Goal: Consume media (video, audio): Consume media (video, audio)

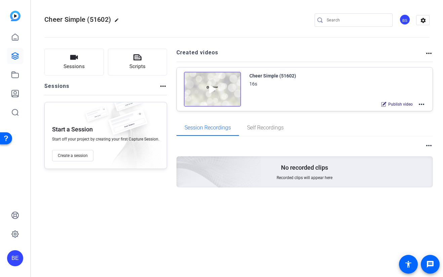
click at [210, 88] on img at bounding box center [212, 89] width 57 height 35
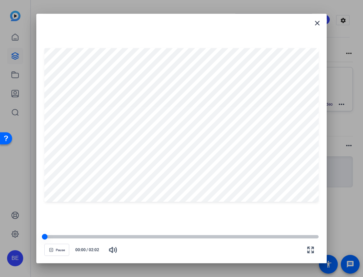
drag, startPoint x: 71, startPoint y: 236, endPoint x: 45, endPoint y: 238, distance: 25.9
click at [45, 238] on div at bounding box center [45, 237] width 6 height 6
click at [56, 251] on span "Pause" at bounding box center [60, 251] width 9 height 4
click at [60, 253] on span "button" at bounding box center [57, 250] width 24 height 16
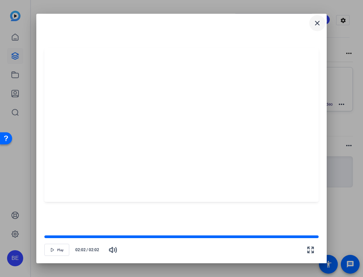
click at [318, 23] on mat-icon "close" at bounding box center [317, 23] width 8 height 8
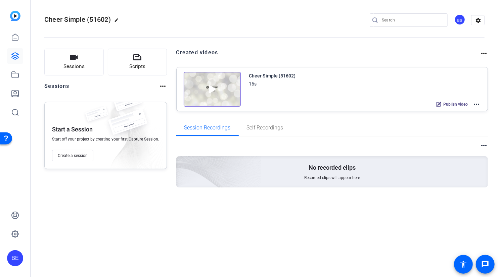
click at [497, 276] on div "Cheer Simple (51602) edit BS settings Sessions Scripts Sessions more_horiz Star…" at bounding box center [264, 138] width 467 height 277
drag, startPoint x: 497, startPoint y: 277, endPoint x: 495, endPoint y: 271, distance: 6.0
click at [495, 271] on div "Cheer Simple (51602) edit BS settings Sessions Scripts Sessions more_horiz Star…" at bounding box center [264, 138] width 467 height 277
click at [209, 88] on img at bounding box center [212, 89] width 57 height 35
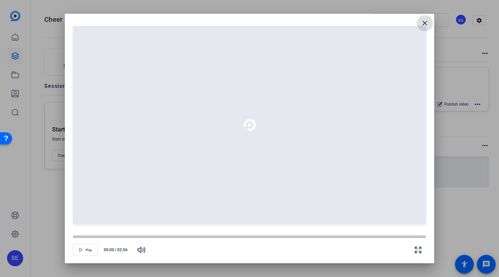
click at [423, 24] on mat-icon "close" at bounding box center [425, 23] width 8 height 8
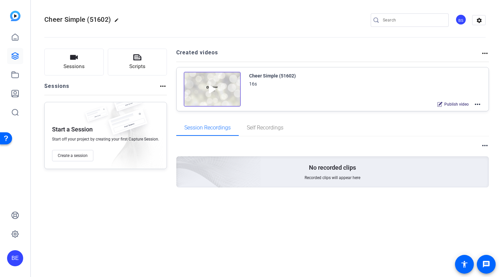
click at [210, 91] on img at bounding box center [212, 89] width 57 height 35
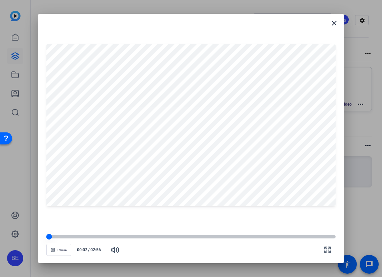
drag, startPoint x: 65, startPoint y: 236, endPoint x: 49, endPoint y: 239, distance: 16.0
click at [49, 239] on div at bounding box center [49, 237] width 6 height 6
drag, startPoint x: 115, startPoint y: 253, endPoint x: 63, endPoint y: 249, distance: 52.5
click at [115, 253] on icon "button" at bounding box center [115, 250] width 8 height 8
click at [54, 246] on span "button" at bounding box center [59, 250] width 24 height 16
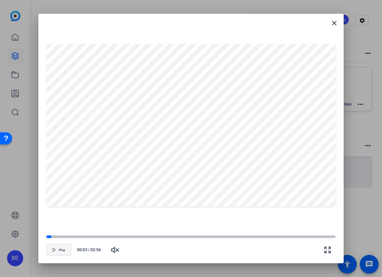
click at [59, 250] on span "Play" at bounding box center [62, 251] width 6 height 4
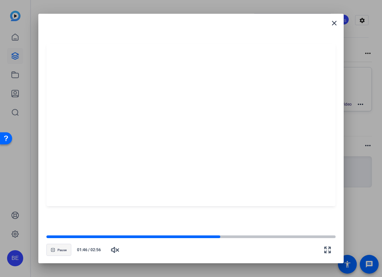
click at [60, 250] on span "Pause" at bounding box center [61, 251] width 9 height 4
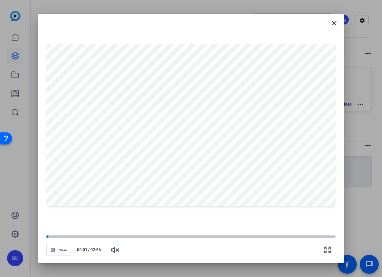
drag, startPoint x: 222, startPoint y: 237, endPoint x: 48, endPoint y: 240, distance: 174.0
click at [48, 240] on div "Pause 00:01 / 02:56" at bounding box center [190, 247] width 289 height 24
click at [57, 253] on span "button" at bounding box center [59, 250] width 24 height 16
click at [59, 252] on span "Play" at bounding box center [62, 251] width 6 height 4
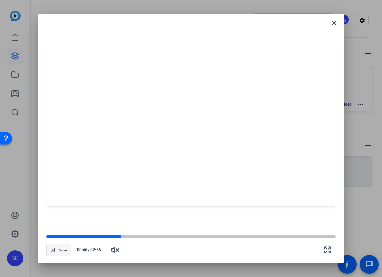
click at [60, 249] on span "Pause" at bounding box center [61, 251] width 9 height 4
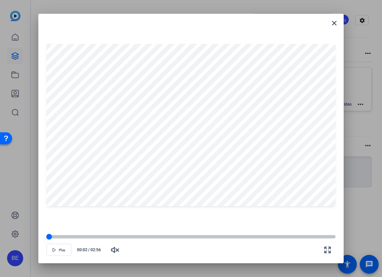
drag, startPoint x: 123, startPoint y: 237, endPoint x: 49, endPoint y: 237, distance: 73.6
click at [49, 237] on div at bounding box center [49, 237] width 6 height 6
click at [57, 250] on span "button" at bounding box center [59, 250] width 24 height 16
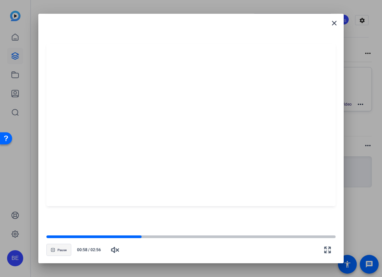
click at [60, 251] on span "Pause" at bounding box center [61, 251] width 9 height 4
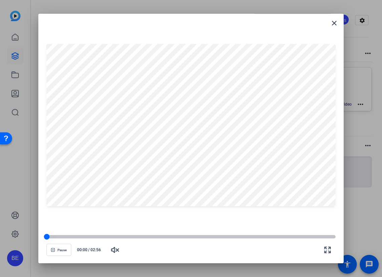
click at [47, 237] on div at bounding box center [47, 237] width 6 height 6
click at [58, 253] on span "button" at bounding box center [59, 250] width 24 height 16
click at [58, 252] on span "button" at bounding box center [59, 250] width 24 height 16
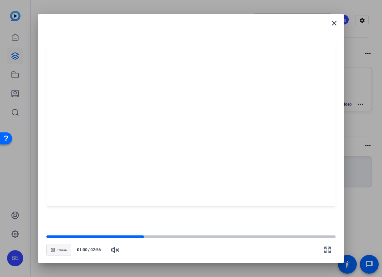
click at [57, 250] on span "Pause" at bounding box center [61, 251] width 9 height 4
click at [70, 236] on div at bounding box center [70, 237] width 6 height 6
click at [54, 251] on icon "button" at bounding box center [53, 250] width 4 height 4
click at [114, 237] on div at bounding box center [101, 236] width 110 height 3
click at [59, 249] on span "Play" at bounding box center [62, 251] width 6 height 4
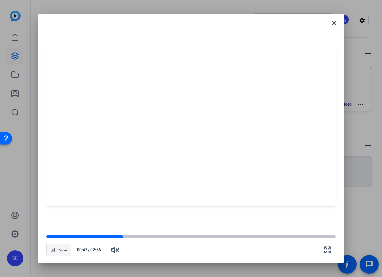
click at [59, 249] on span "Pause" at bounding box center [61, 251] width 9 height 4
click at [333, 24] on mat-icon "close" at bounding box center [334, 23] width 8 height 8
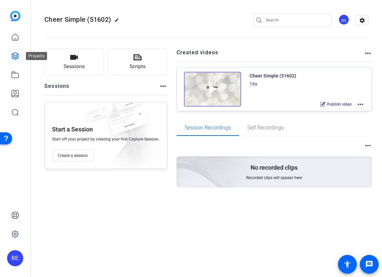
click at [13, 53] on icon at bounding box center [15, 56] width 7 height 7
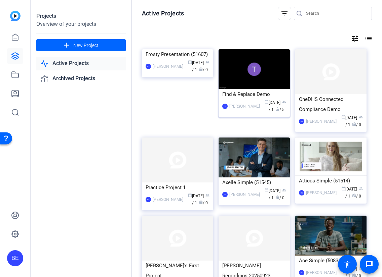
click at [268, 85] on img at bounding box center [253, 69] width 71 height 40
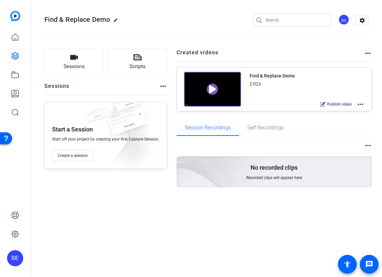
click at [217, 91] on img at bounding box center [212, 89] width 57 height 35
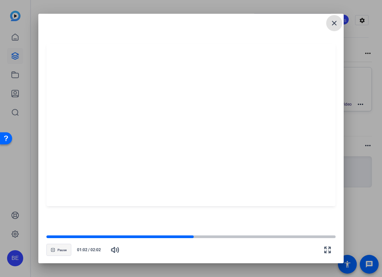
click at [59, 250] on span "Pause" at bounding box center [61, 251] width 9 height 4
click at [64, 250] on span "Pause" at bounding box center [61, 251] width 9 height 4
drag, startPoint x: 210, startPoint y: 238, endPoint x: 186, endPoint y: 240, distance: 23.9
click at [186, 240] on div "Play 00:59 / 02:02" at bounding box center [190, 247] width 289 height 24
click at [333, 24] on mat-icon "close" at bounding box center [334, 23] width 8 height 8
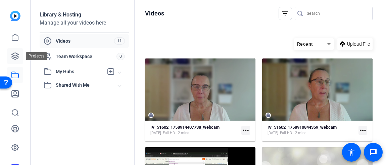
click at [12, 59] on icon at bounding box center [15, 56] width 8 height 8
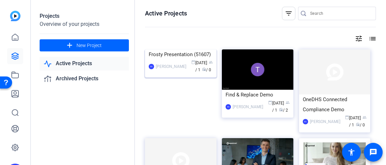
scroll to position [34, 0]
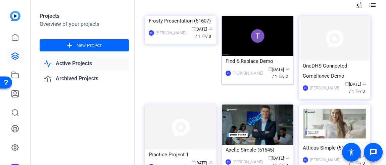
click at [259, 49] on img at bounding box center [258, 36] width 72 height 40
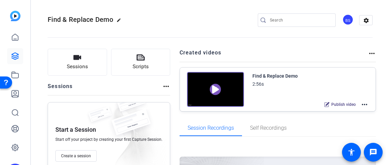
click at [212, 90] on img at bounding box center [215, 89] width 57 height 35
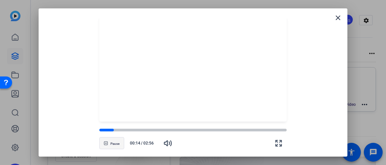
click at [112, 144] on span "Pause" at bounding box center [114, 144] width 9 height 4
click at [339, 18] on mat-icon "close" at bounding box center [338, 18] width 8 height 8
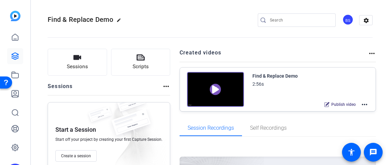
click at [362, 104] on mat-icon "more_horiz" at bounding box center [365, 104] width 8 height 8
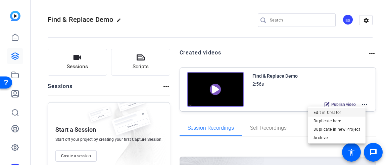
click at [335, 115] on span "Edit in Creator" at bounding box center [337, 112] width 47 height 8
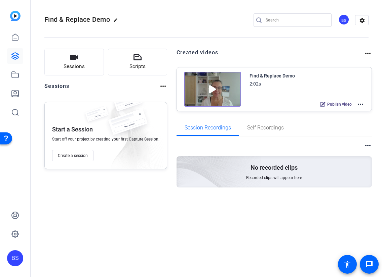
click at [208, 90] on img at bounding box center [212, 89] width 57 height 35
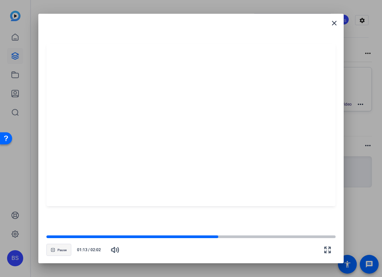
click at [60, 250] on span "Pause" at bounding box center [61, 251] width 9 height 4
drag, startPoint x: 218, startPoint y: 238, endPoint x: 214, endPoint y: 239, distance: 4.7
click at [214, 239] on div at bounding box center [214, 237] width 6 height 6
click at [59, 251] on span "Play" at bounding box center [62, 251] width 6 height 4
drag, startPoint x: 225, startPoint y: 237, endPoint x: 210, endPoint y: 239, distance: 14.9
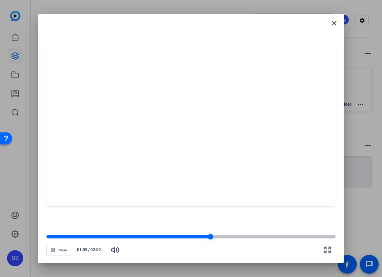
click at [210, 239] on div at bounding box center [211, 237] width 6 height 6
click at [57, 251] on span "button" at bounding box center [59, 250] width 24 height 16
drag, startPoint x: 215, startPoint y: 236, endPoint x: 192, endPoint y: 238, distance: 22.9
click at [192, 238] on div at bounding box center [192, 237] width 6 height 6
click at [61, 251] on span "Play" at bounding box center [62, 251] width 6 height 4
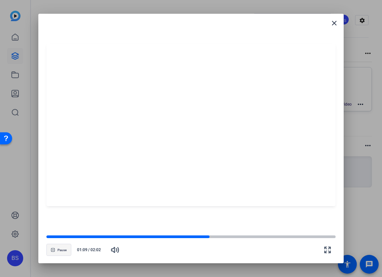
click at [64, 251] on span "Pause" at bounding box center [61, 251] width 9 height 4
click at [57, 251] on span "button" at bounding box center [59, 250] width 24 height 16
click at [211, 237] on div at bounding box center [212, 237] width 6 height 6
click at [57, 251] on span "button" at bounding box center [59, 250] width 24 height 16
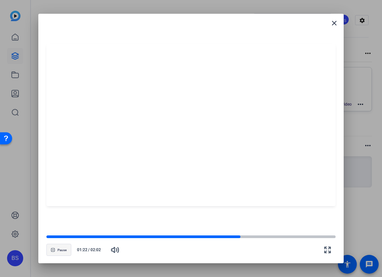
click at [60, 251] on span "Pause" at bounding box center [61, 251] width 9 height 4
click at [115, 250] on icon "button" at bounding box center [115, 250] width 8 height 8
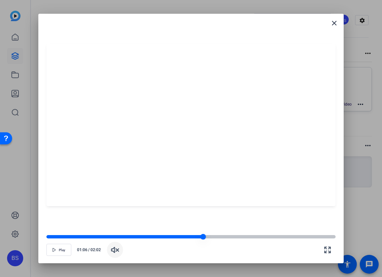
drag, startPoint x: 241, startPoint y: 237, endPoint x: 203, endPoint y: 238, distance: 38.3
click at [203, 238] on div at bounding box center [203, 237] width 6 height 6
click at [58, 251] on span "button" at bounding box center [59, 250] width 24 height 16
click at [189, 237] on div at bounding box center [189, 237] width 6 height 6
click at [58, 250] on span "button" at bounding box center [59, 250] width 24 height 16
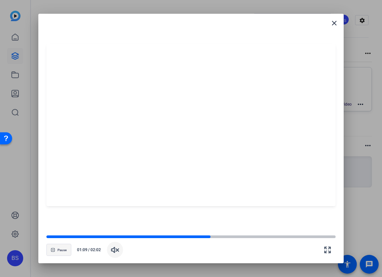
click at [57, 250] on span "Pause" at bounding box center [61, 251] width 9 height 4
click at [57, 250] on span "button" at bounding box center [59, 250] width 24 height 16
click at [57, 250] on span "Pause" at bounding box center [61, 251] width 9 height 4
click at [200, 237] on div at bounding box center [201, 237] width 6 height 6
click at [61, 250] on span "Play" at bounding box center [62, 251] width 6 height 4
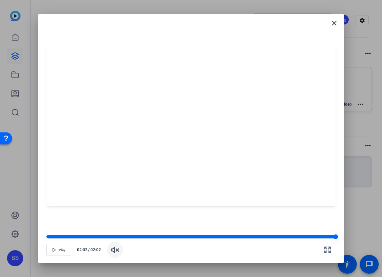
click at [312, 236] on div at bounding box center [190, 236] width 289 height 3
drag, startPoint x: 311, startPoint y: 237, endPoint x: 246, endPoint y: 239, distance: 65.2
click at [246, 239] on div at bounding box center [246, 237] width 6 height 6
click at [205, 240] on div at bounding box center [205, 237] width 6 height 6
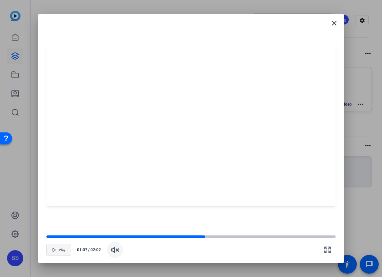
click at [56, 253] on span "button" at bounding box center [59, 250] width 24 height 16
click at [58, 254] on span "button" at bounding box center [59, 250] width 24 height 16
click at [195, 238] on div at bounding box center [195, 237] width 6 height 6
click at [57, 250] on span "button" at bounding box center [59, 250] width 24 height 16
click at [55, 251] on span "button" at bounding box center [59, 250] width 24 height 16
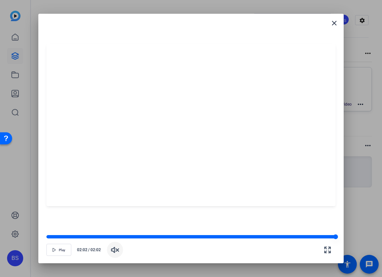
click at [228, 238] on div at bounding box center [190, 236] width 289 height 3
click at [181, 237] on div at bounding box center [137, 236] width 182 height 3
drag, startPoint x: 182, startPoint y: 237, endPoint x: 199, endPoint y: 238, distance: 17.8
click at [199, 238] on div at bounding box center [200, 237] width 6 height 6
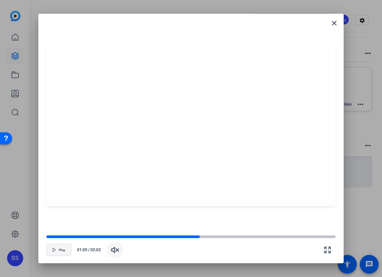
drag, startPoint x: 57, startPoint y: 251, endPoint x: 59, endPoint y: 245, distance: 5.7
click at [57, 251] on span "button" at bounding box center [59, 250] width 24 height 16
click at [209, 235] on div at bounding box center [142, 236] width 192 height 3
click at [58, 249] on span "Pause" at bounding box center [61, 251] width 9 height 4
click at [181, 237] on div at bounding box center [128, 236] width 165 height 3
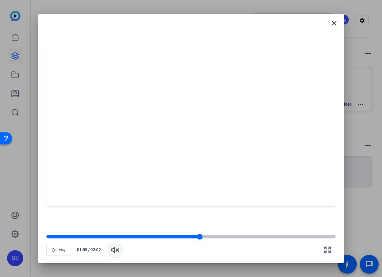
drag, startPoint x: 181, startPoint y: 236, endPoint x: 199, endPoint y: 239, distance: 18.3
click at [199, 239] on div at bounding box center [200, 237] width 6 height 6
click at [57, 250] on span "button" at bounding box center [59, 250] width 24 height 16
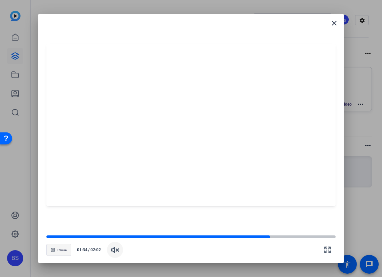
click at [59, 251] on span "Pause" at bounding box center [61, 251] width 9 height 4
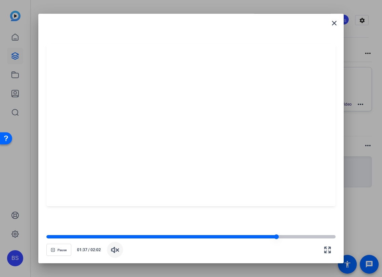
click at [233, 235] on div at bounding box center [161, 236] width 230 height 3
click at [232, 237] on div at bounding box center [140, 236] width 189 height 3
click at [232, 237] on div at bounding box center [190, 237] width 289 height 5
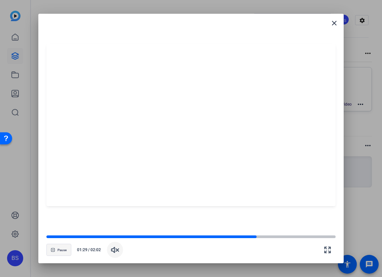
click at [61, 251] on span "Pause" at bounding box center [61, 251] width 9 height 4
click at [332, 21] on mat-icon "close" at bounding box center [334, 23] width 8 height 8
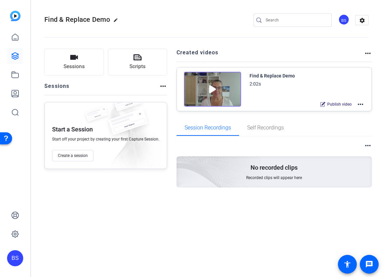
click at [209, 89] on img at bounding box center [212, 89] width 57 height 35
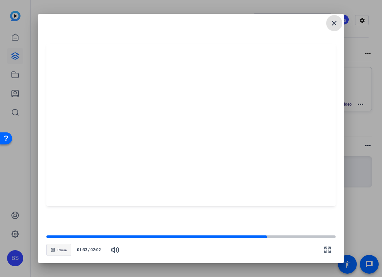
click at [53, 253] on span "button" at bounding box center [59, 250] width 24 height 16
drag, startPoint x: 56, startPoint y: 252, endPoint x: 62, endPoint y: 243, distance: 9.7
click at [56, 252] on span "button" at bounding box center [59, 250] width 24 height 16
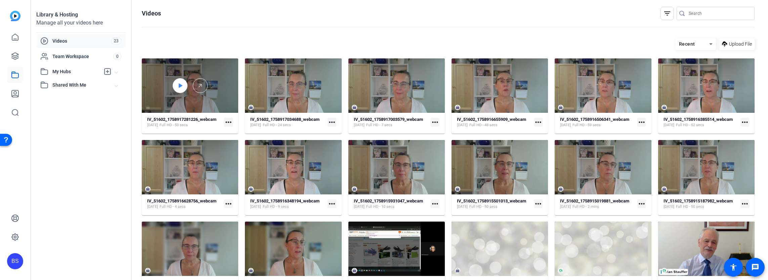
click at [181, 86] on icon at bounding box center [181, 85] width 4 height 4
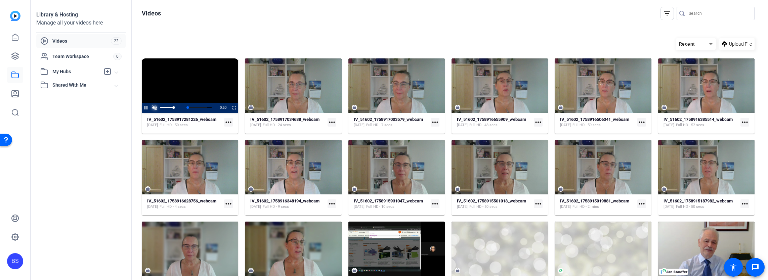
click at [154, 108] on span "Video Player" at bounding box center [154, 108] width 8 height 0
click at [227, 122] on mat-icon "more_horiz" at bounding box center [228, 122] width 9 height 9
click at [178, 120] on div at bounding box center [384, 140] width 768 height 280
click at [13, 51] on link at bounding box center [15, 56] width 16 height 16
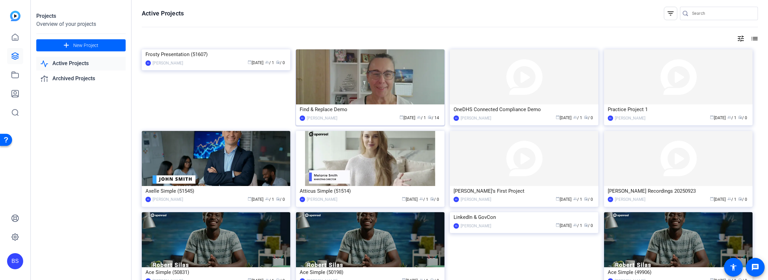
click at [344, 113] on div "Find & Replace Demo" at bounding box center [370, 109] width 141 height 10
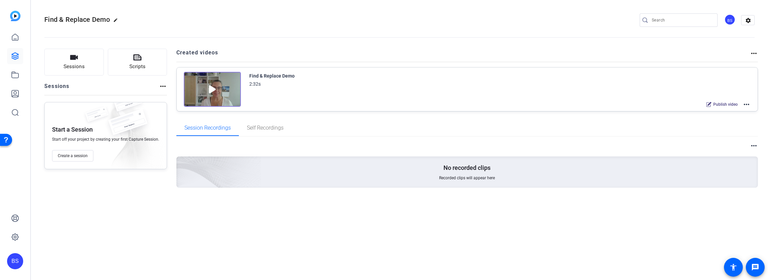
click at [746, 104] on mat-icon "more_horiz" at bounding box center [746, 104] width 8 height 8
click at [717, 112] on span "Edit in Creator" at bounding box center [722, 112] width 47 height 8
